Goal: Check status

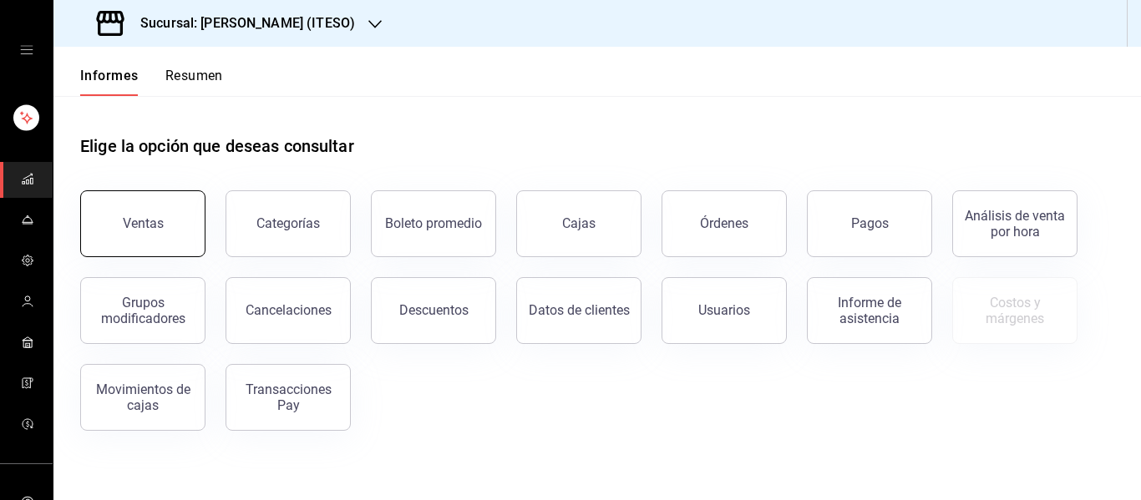
click at [136, 221] on font "Ventas" at bounding box center [143, 223] width 41 height 16
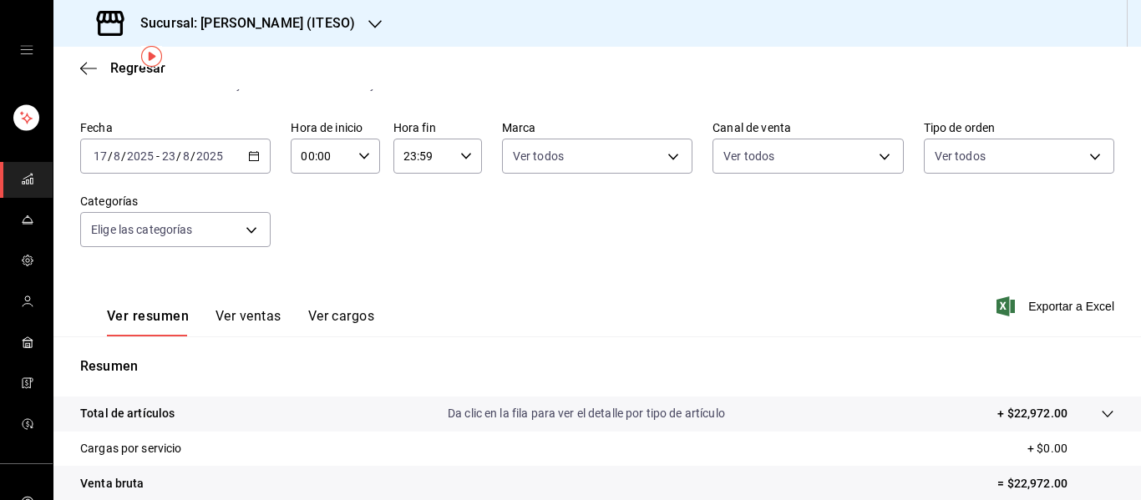
scroll to position [48, 0]
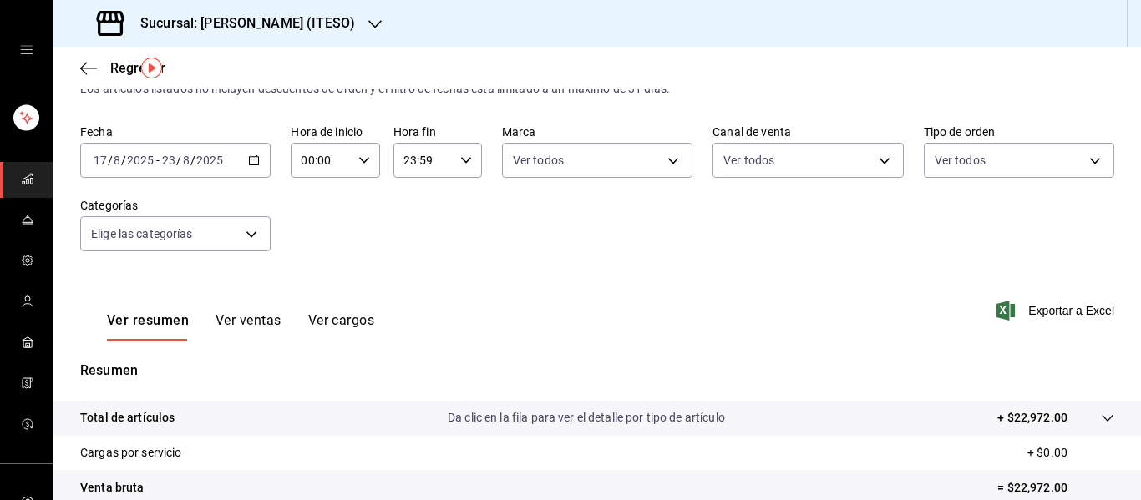
click at [250, 166] on div "[DATE] [DATE] - [DATE] [DATE]" at bounding box center [175, 160] width 190 height 35
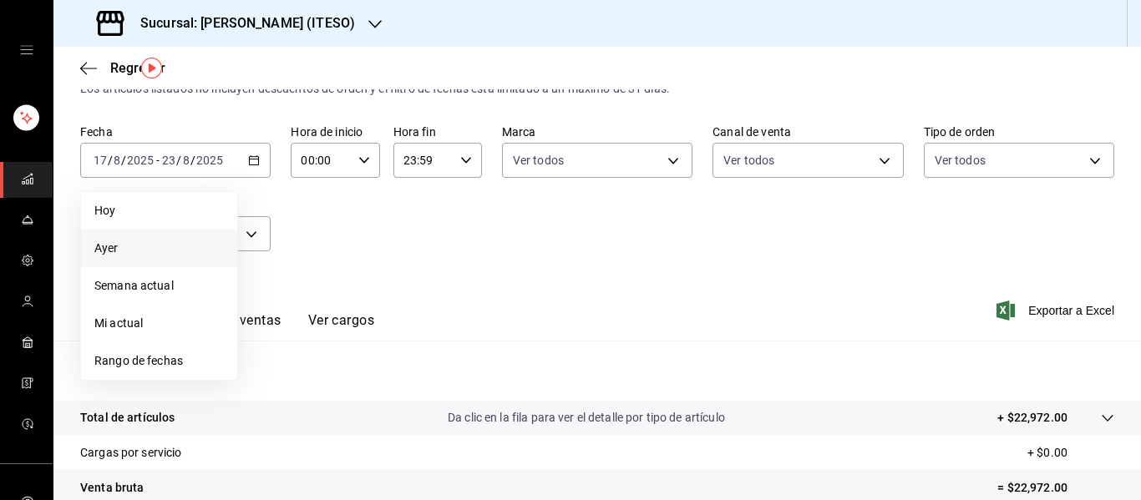
click at [133, 241] on span "Ayer" at bounding box center [158, 249] width 129 height 18
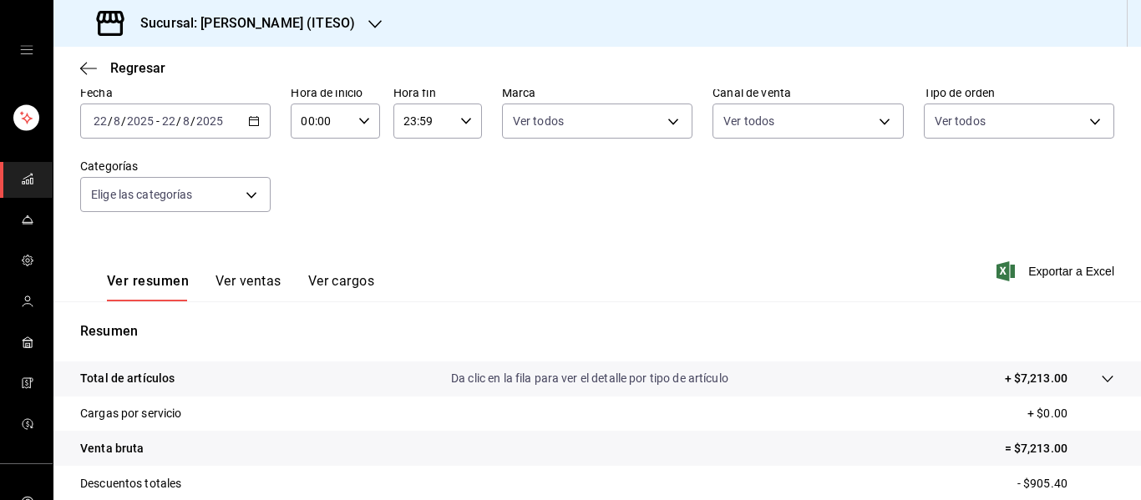
scroll to position [83, 0]
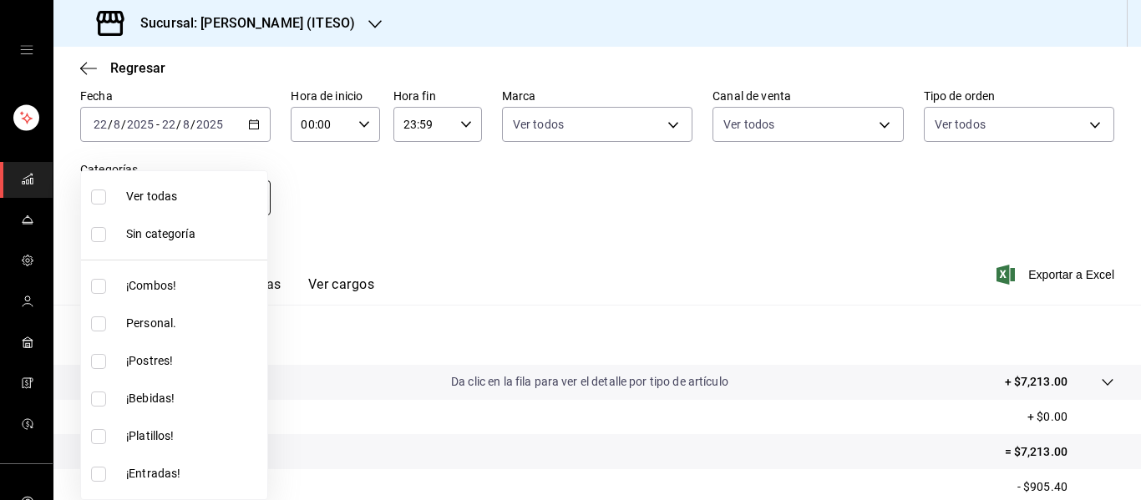
click at [250, 205] on body "Sucursal: [PERSON_NAME] (ITESO) Regresar Ventas Los artículos listados no inclu…" at bounding box center [570, 250] width 1141 height 500
drag, startPoint x: 409, startPoint y: 174, endPoint x: 248, endPoint y: 129, distance: 167.3
click at [248, 129] on div at bounding box center [570, 250] width 1141 height 500
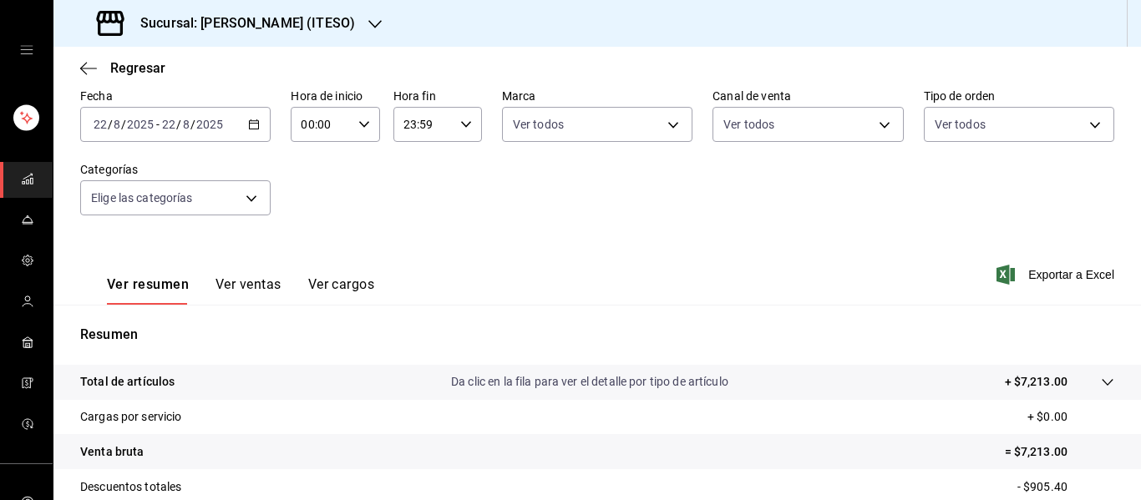
click at [249, 129] on \(Stroke\) "button" at bounding box center [254, 124] width 10 height 9
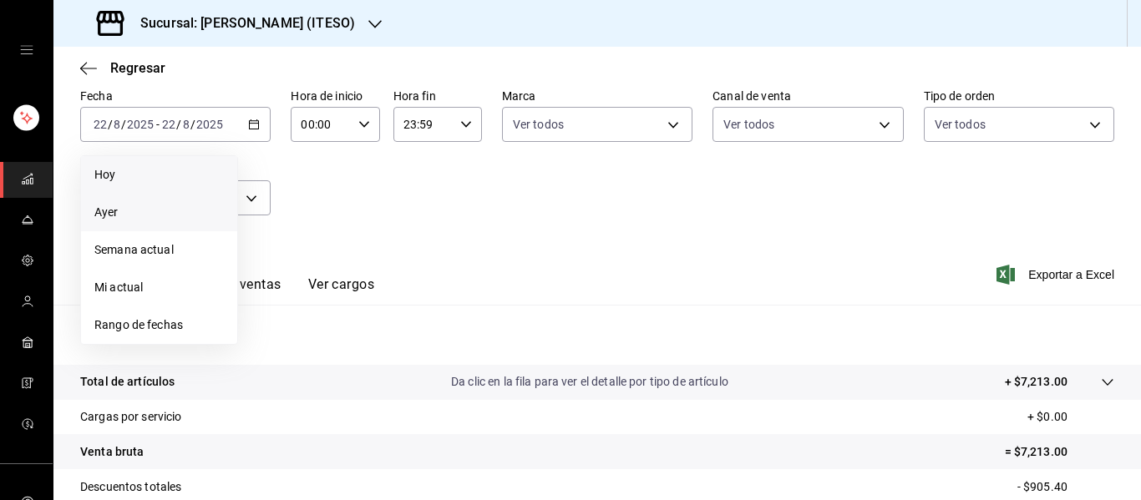
click at [175, 172] on span "Hoy" at bounding box center [158, 175] width 129 height 18
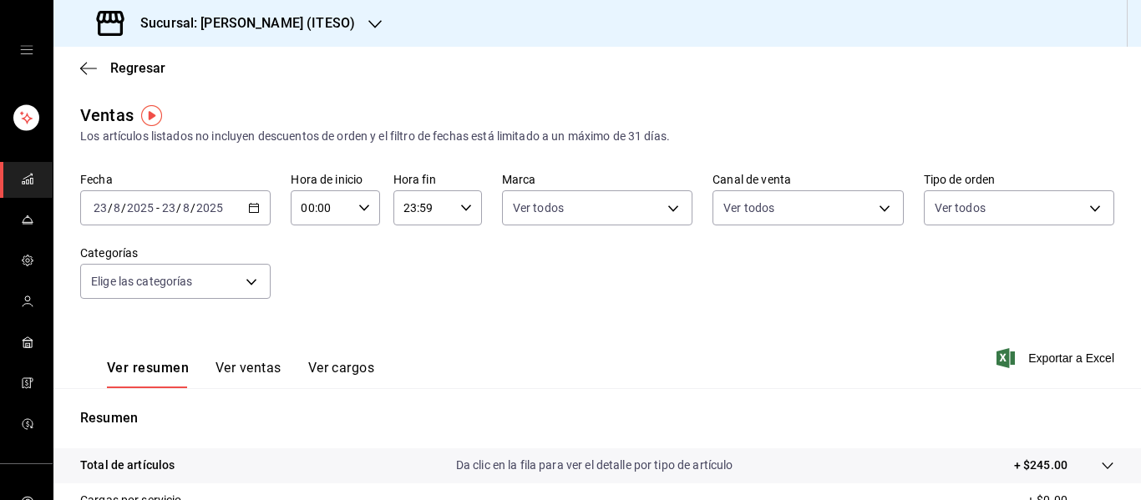
click at [250, 211] on icon "button" at bounding box center [254, 208] width 12 height 12
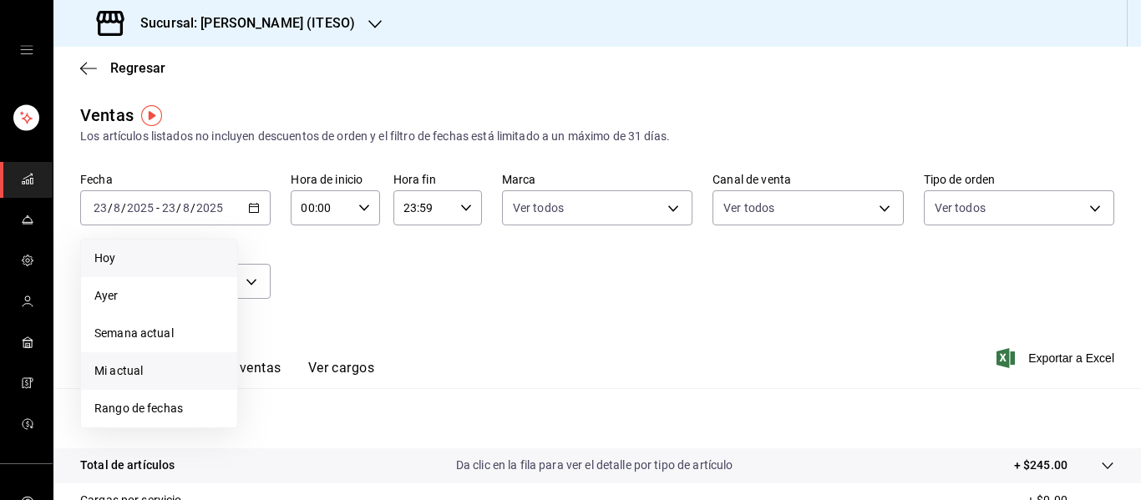
click at [141, 372] on font "Mi actual" at bounding box center [118, 370] width 48 height 13
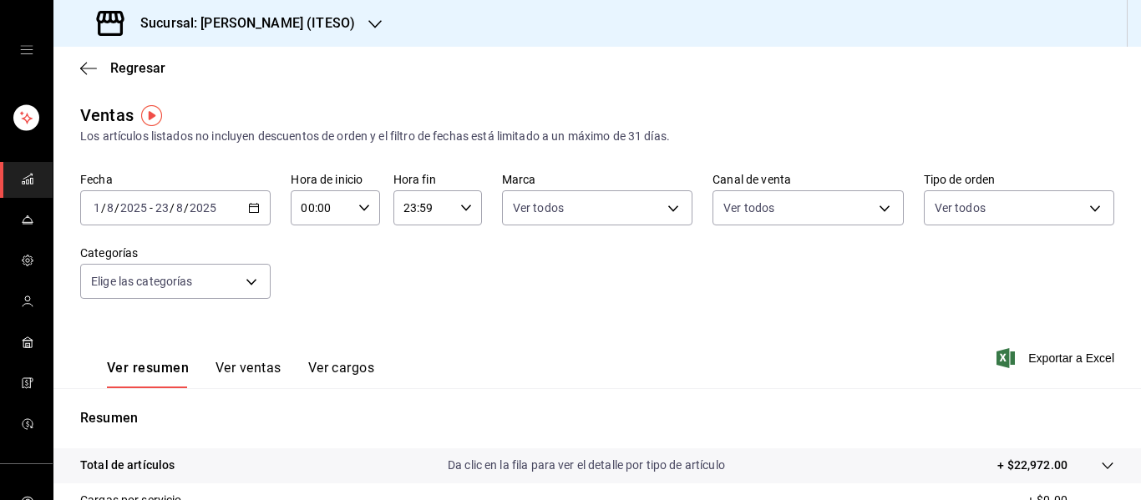
click at [285, 30] on font "Sucursal: [PERSON_NAME] (ITESO)" at bounding box center [247, 23] width 215 height 16
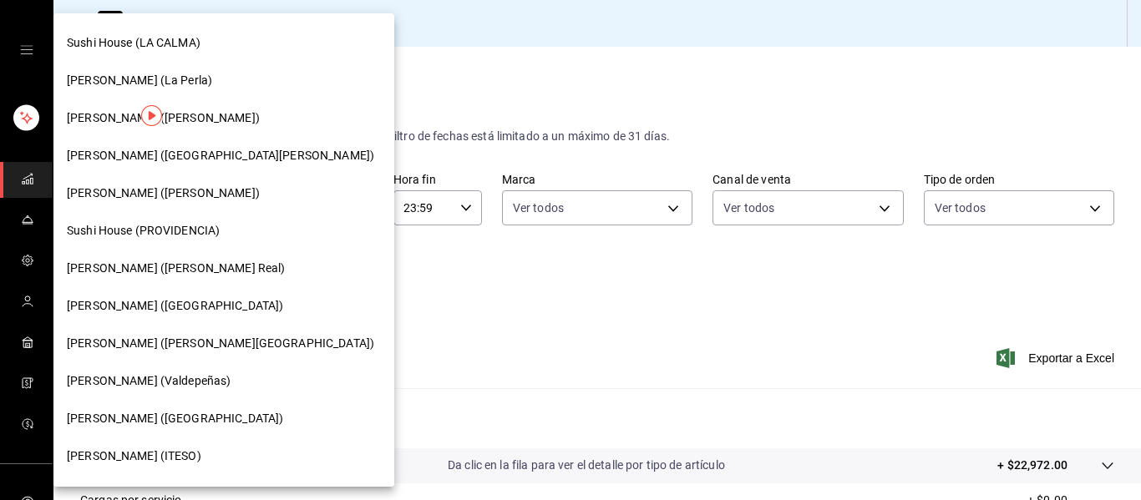
scroll to position [196, 0]
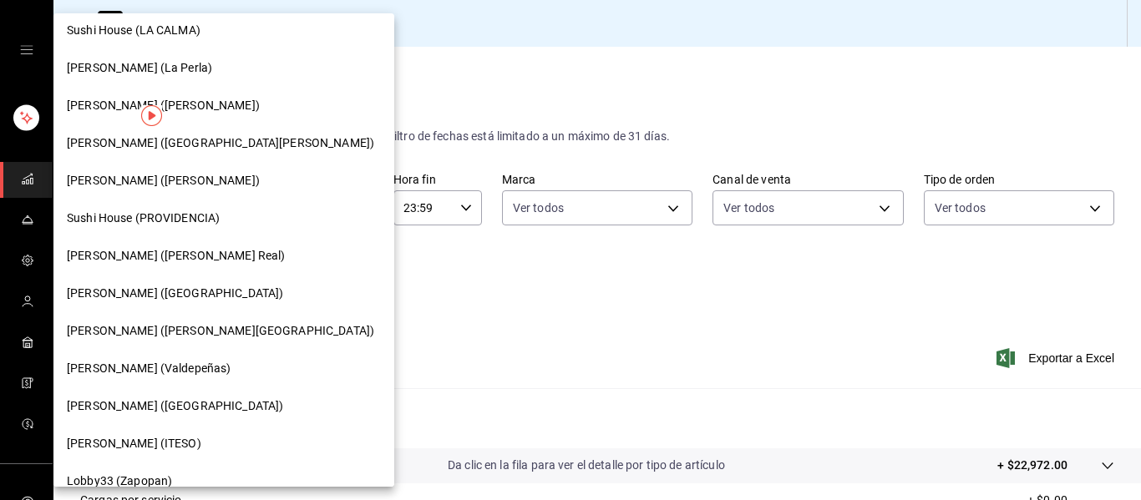
click at [134, 369] on font "[PERSON_NAME] (Valdepeñas)" at bounding box center [149, 368] width 164 height 13
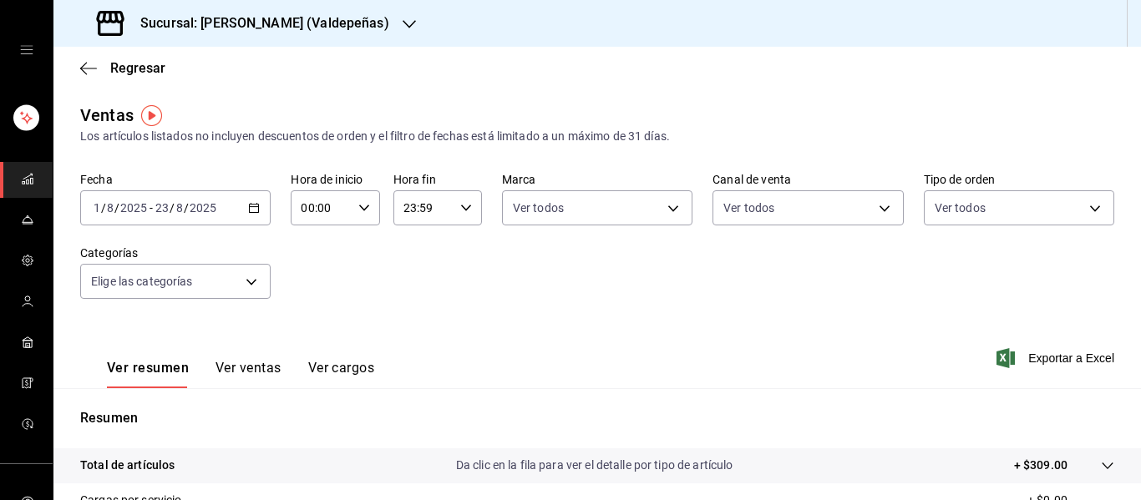
click at [249, 210] on \(Stroke\) "button" at bounding box center [254, 208] width 10 height 9
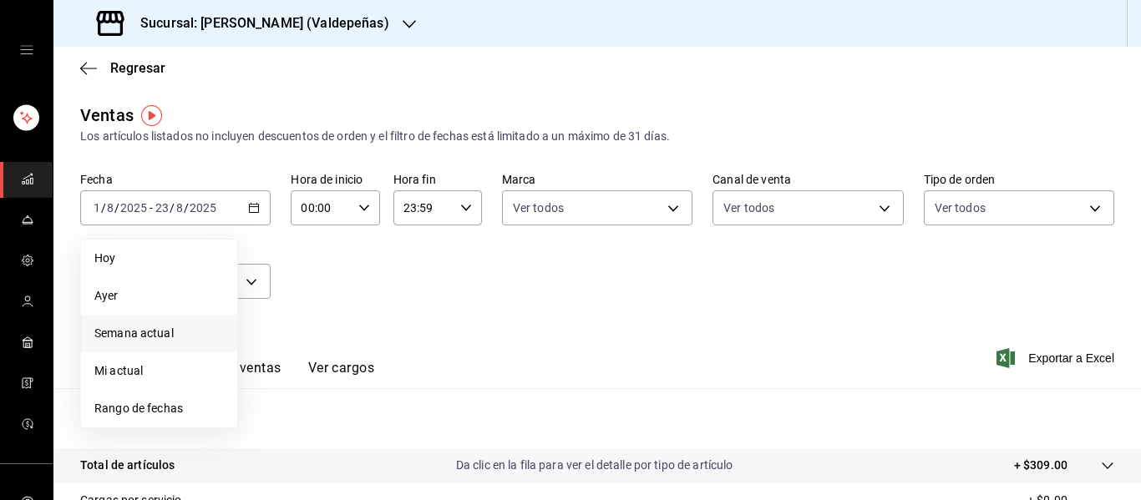
click at [195, 326] on span "Semana actual" at bounding box center [158, 334] width 129 height 18
